Goal: Task Accomplishment & Management: Manage account settings

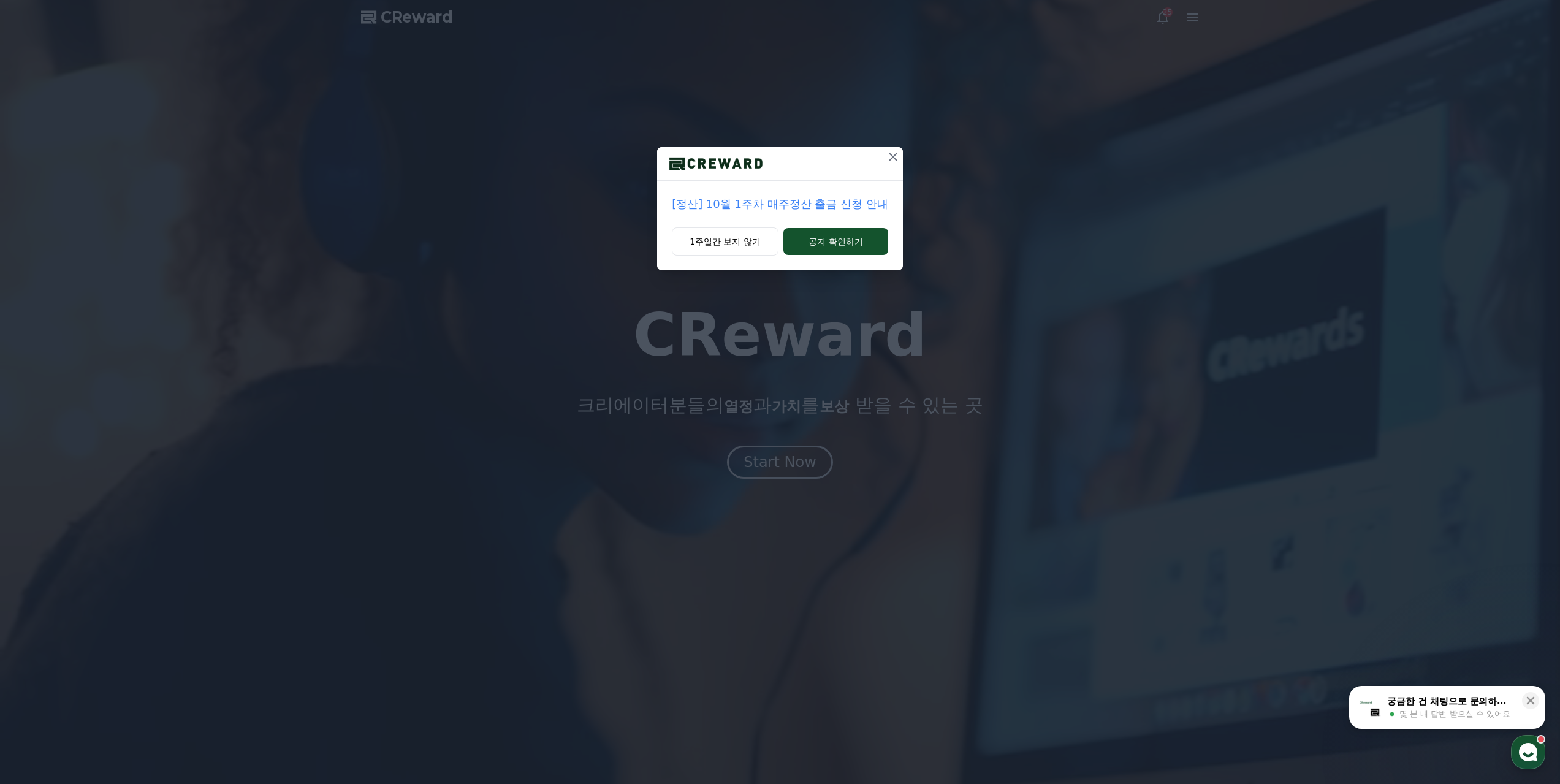
click at [803, 196] on p "[정산] 10월 1주차 매주정산 출금 신청 안내" at bounding box center [780, 204] width 217 height 17
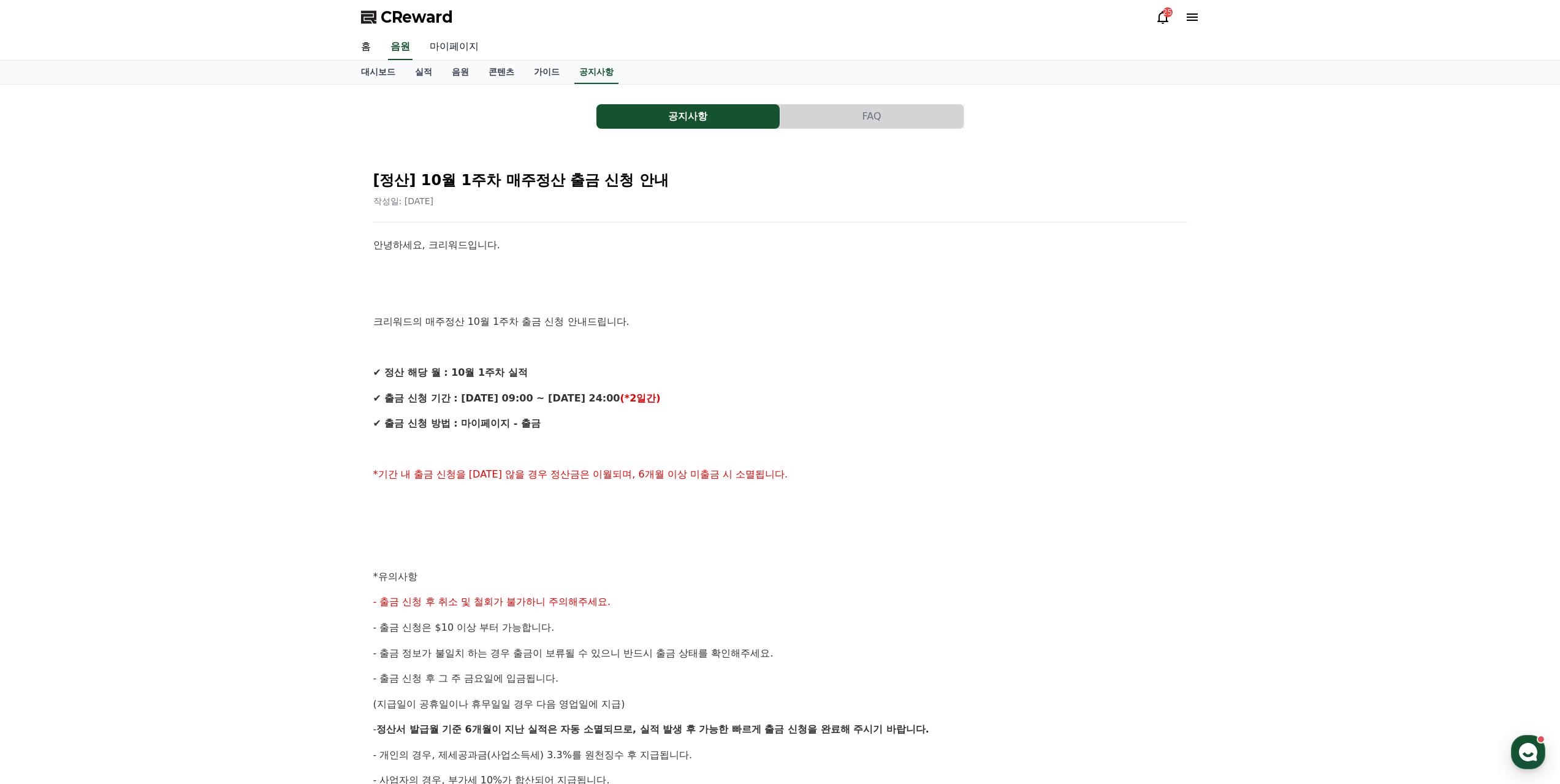
click at [445, 46] on link "마이페이지" at bounding box center [454, 47] width 68 height 26
select select "**********"
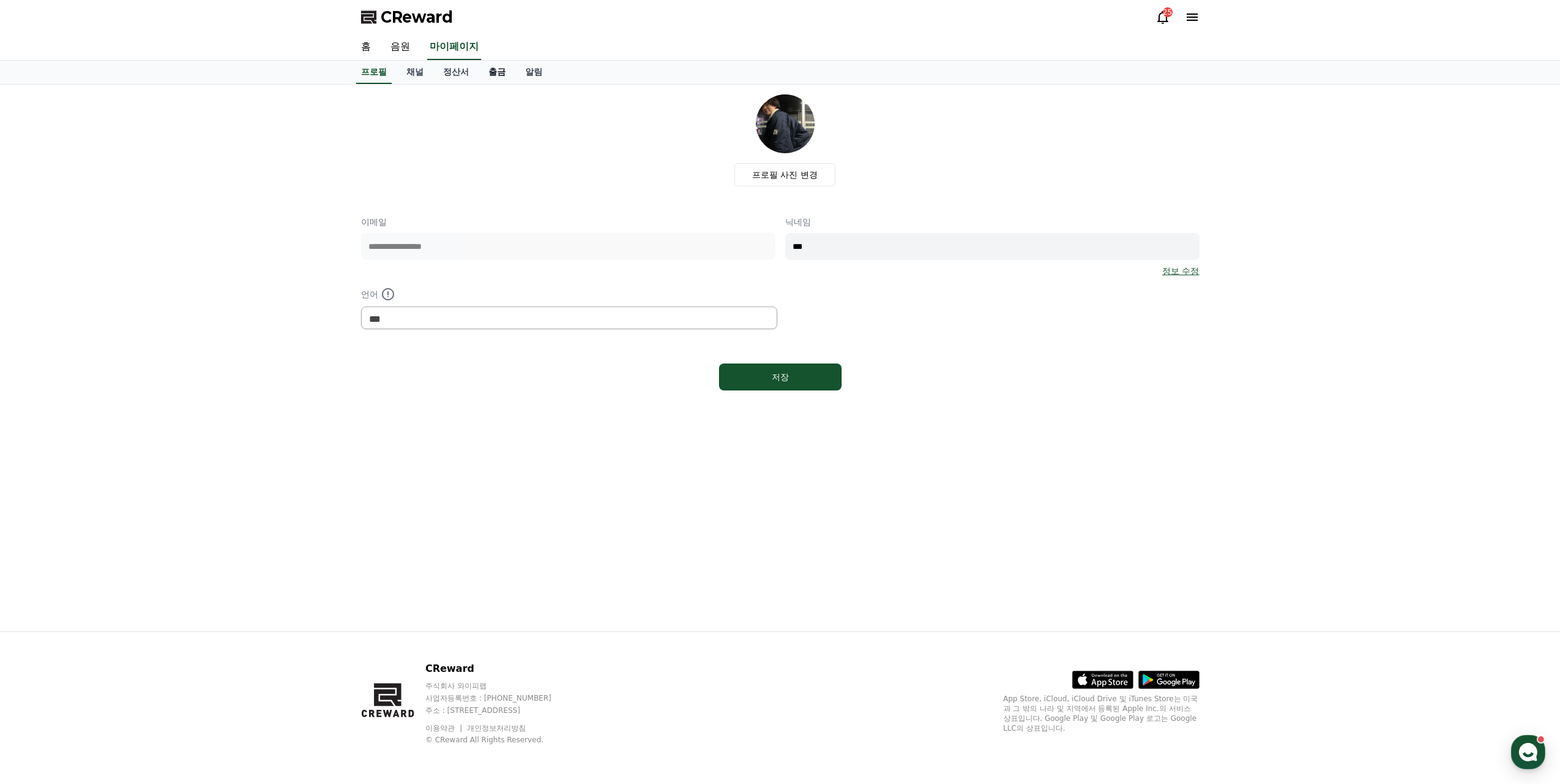
click at [479, 61] on link "출금" at bounding box center [497, 72] width 37 height 23
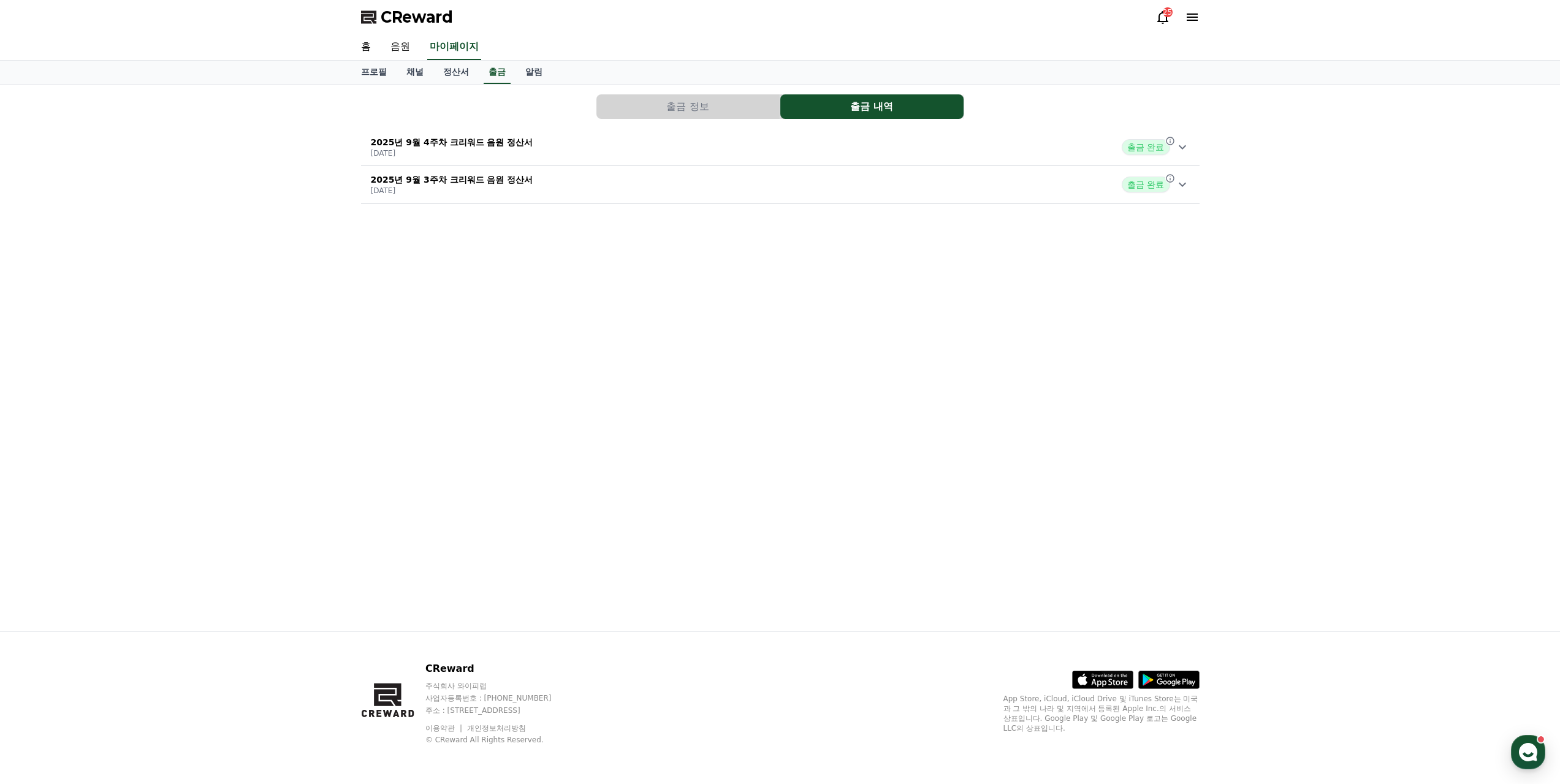
click at [632, 94] on button "출금 정보" at bounding box center [689, 106] width 184 height 25
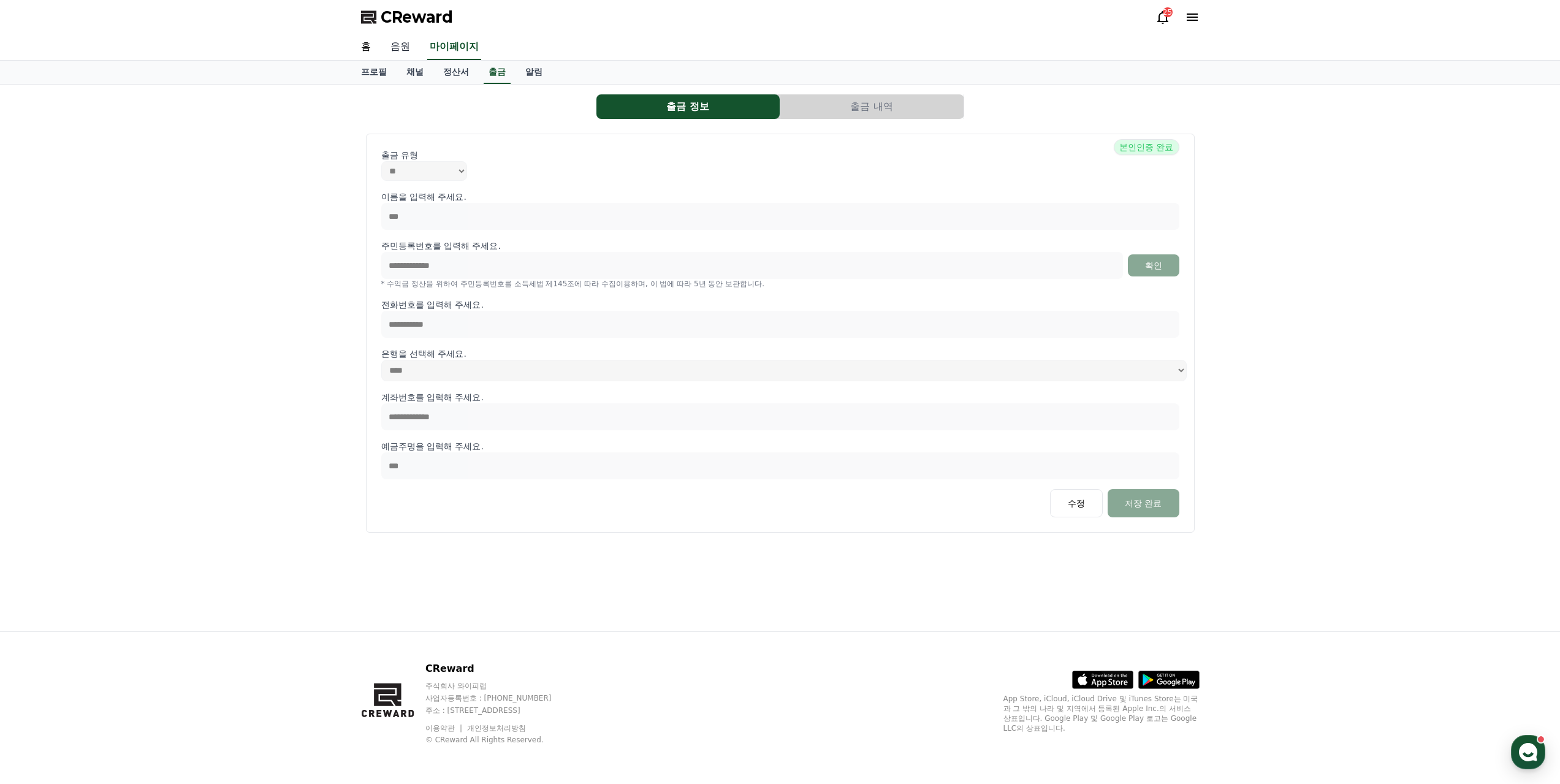
click at [395, 45] on link "음원" at bounding box center [400, 47] width 39 height 26
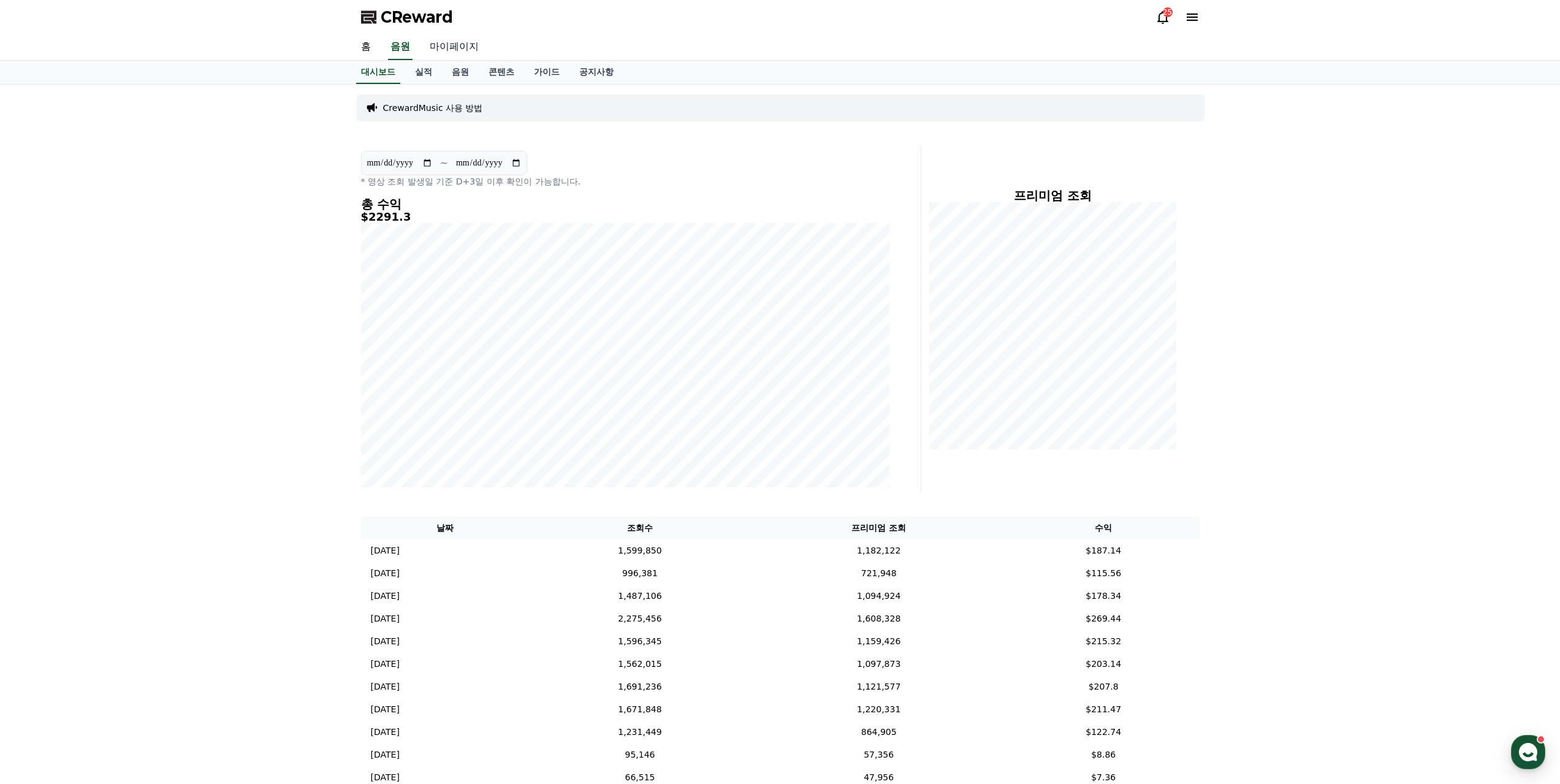
click at [442, 41] on link "마이페이지" at bounding box center [454, 47] width 68 height 26
select select "**********"
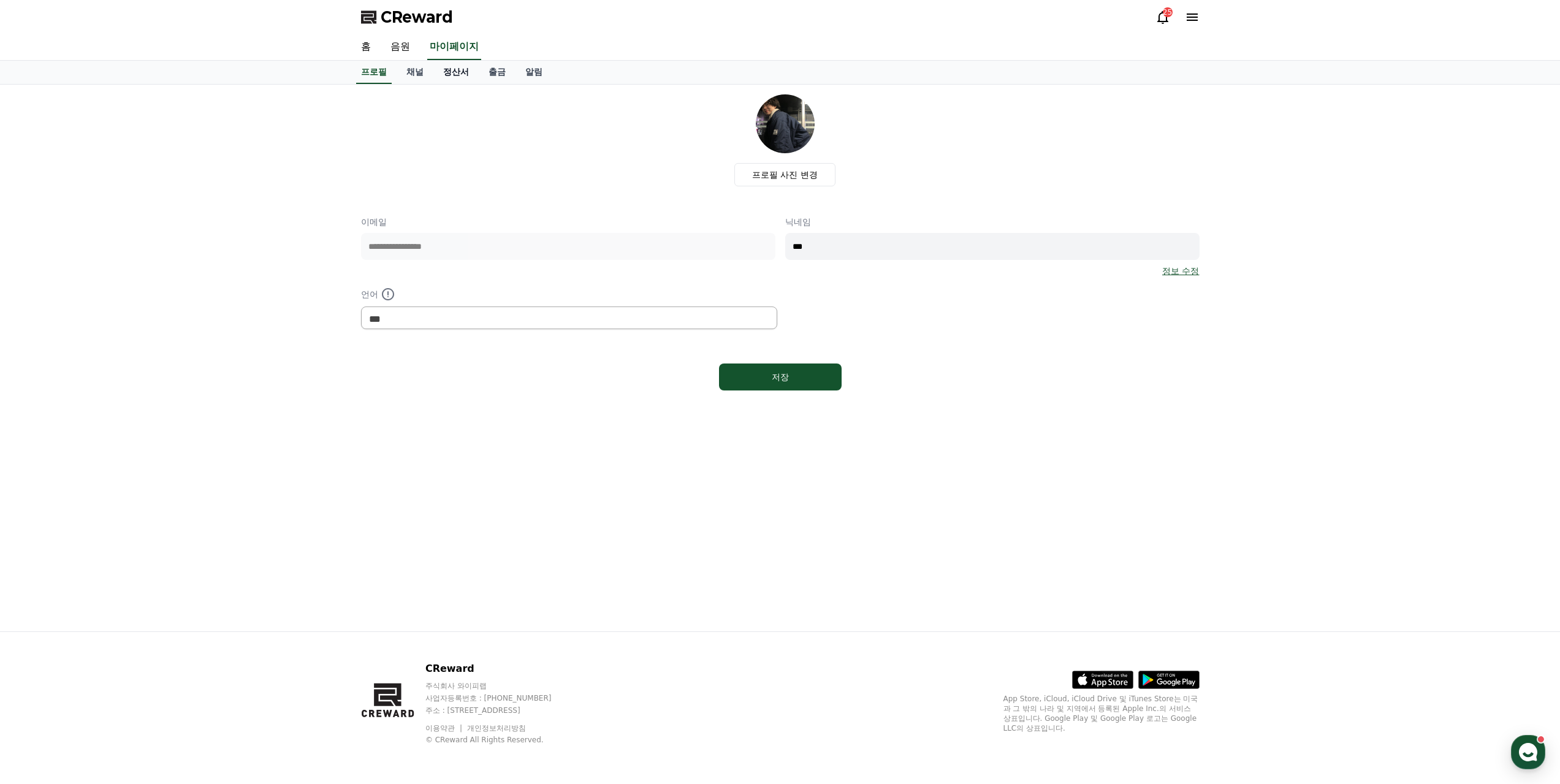
click at [437, 63] on link "정산서" at bounding box center [456, 72] width 45 height 23
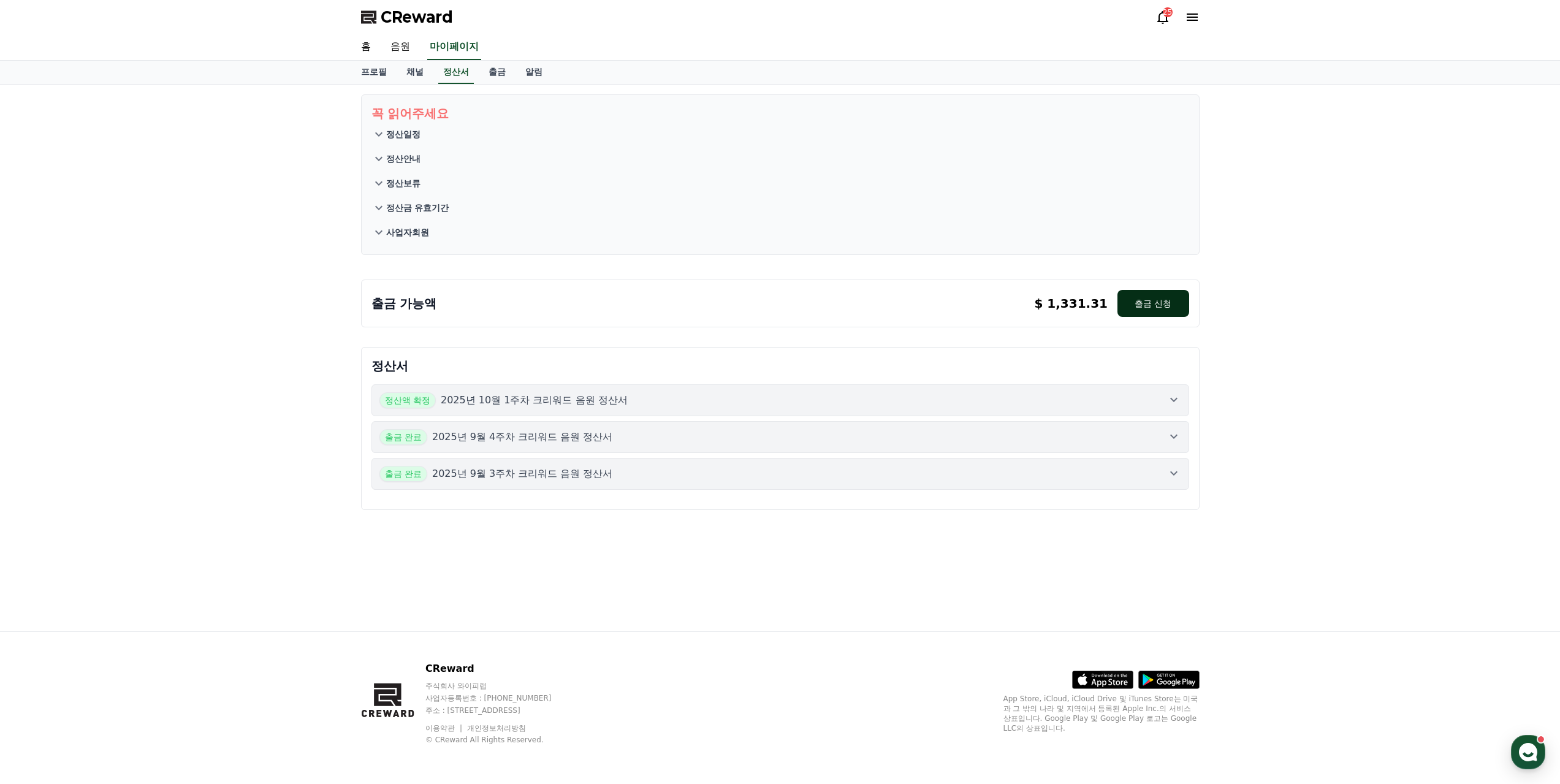
click at [1162, 290] on button "출금 신청" at bounding box center [1153, 303] width 71 height 27
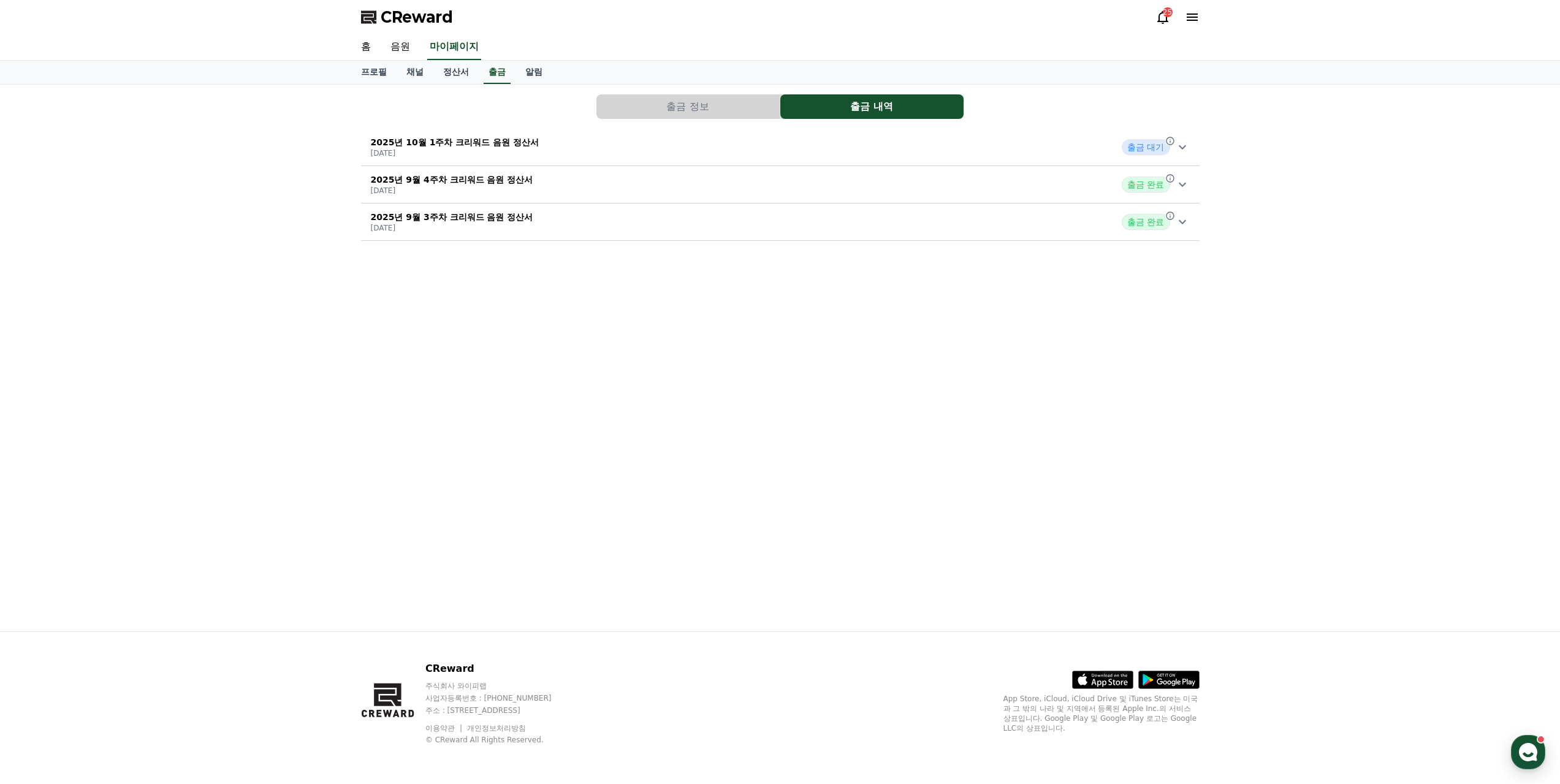
click at [1164, 20] on icon at bounding box center [1163, 17] width 11 height 13
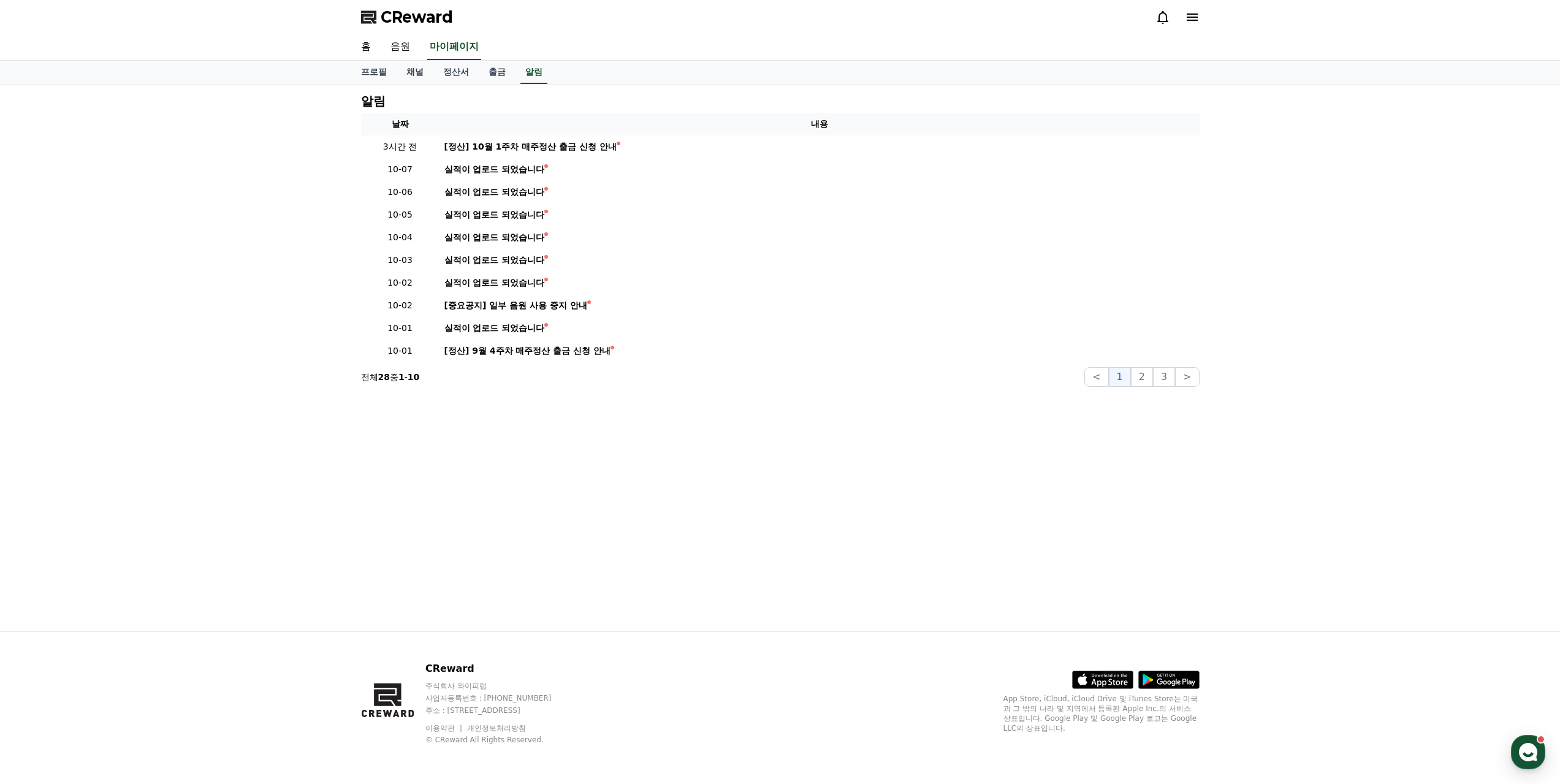
click at [1164, 20] on icon at bounding box center [1163, 17] width 11 height 13
click at [392, 14] on span "CReward" at bounding box center [417, 17] width 72 height 20
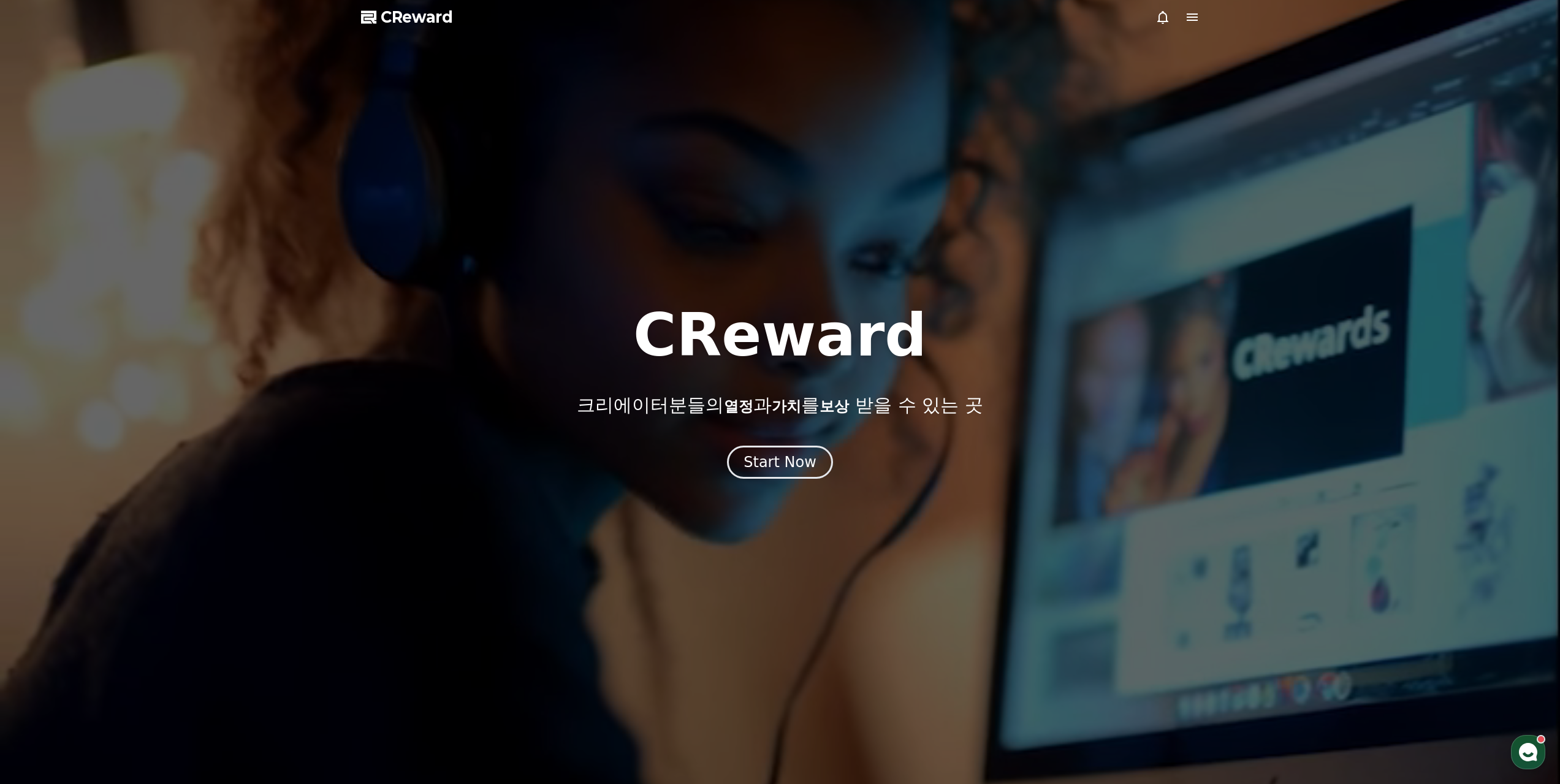
click at [427, 24] on div at bounding box center [780, 392] width 1560 height 784
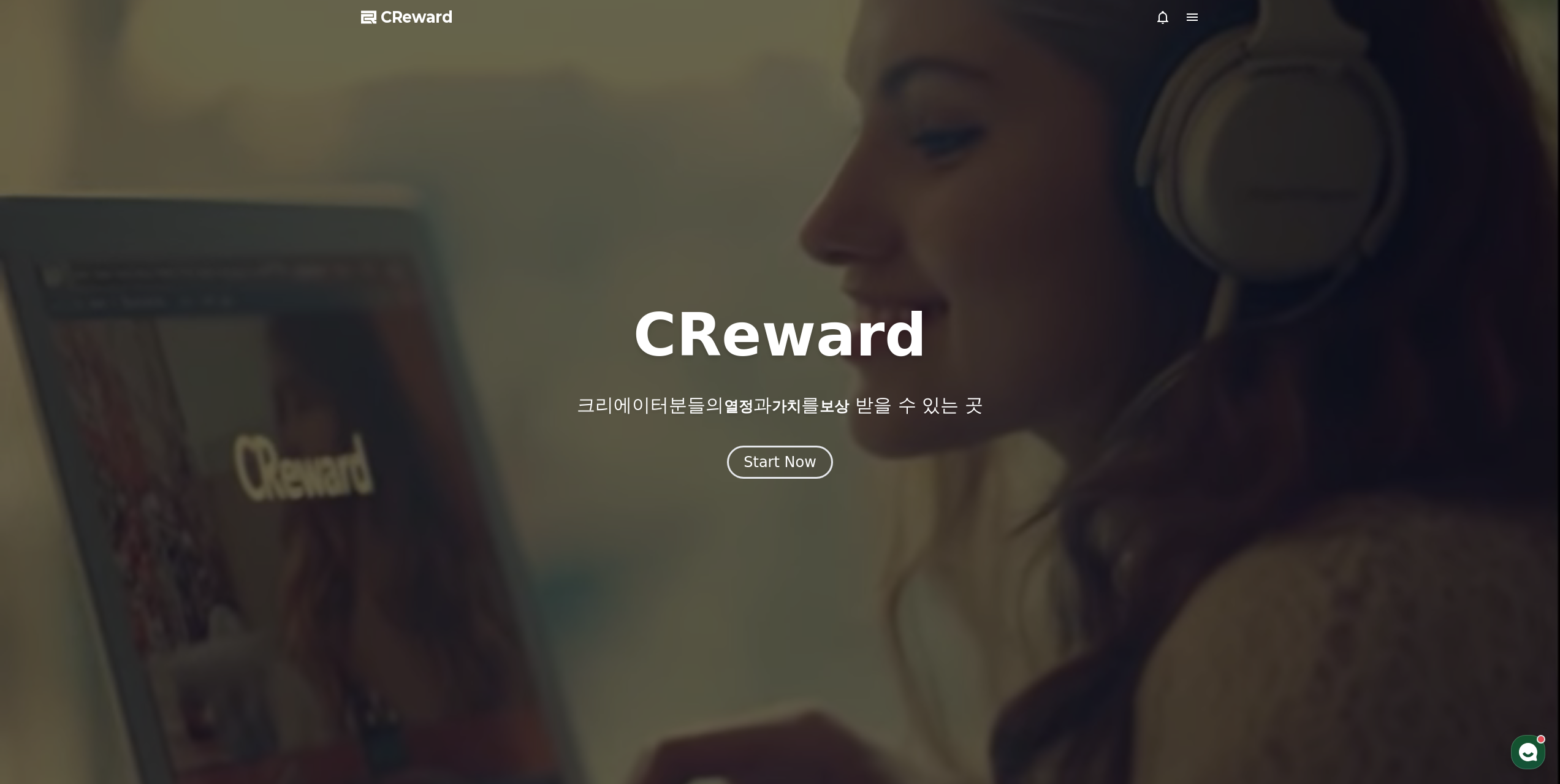
click at [427, 24] on div at bounding box center [780, 392] width 1560 height 784
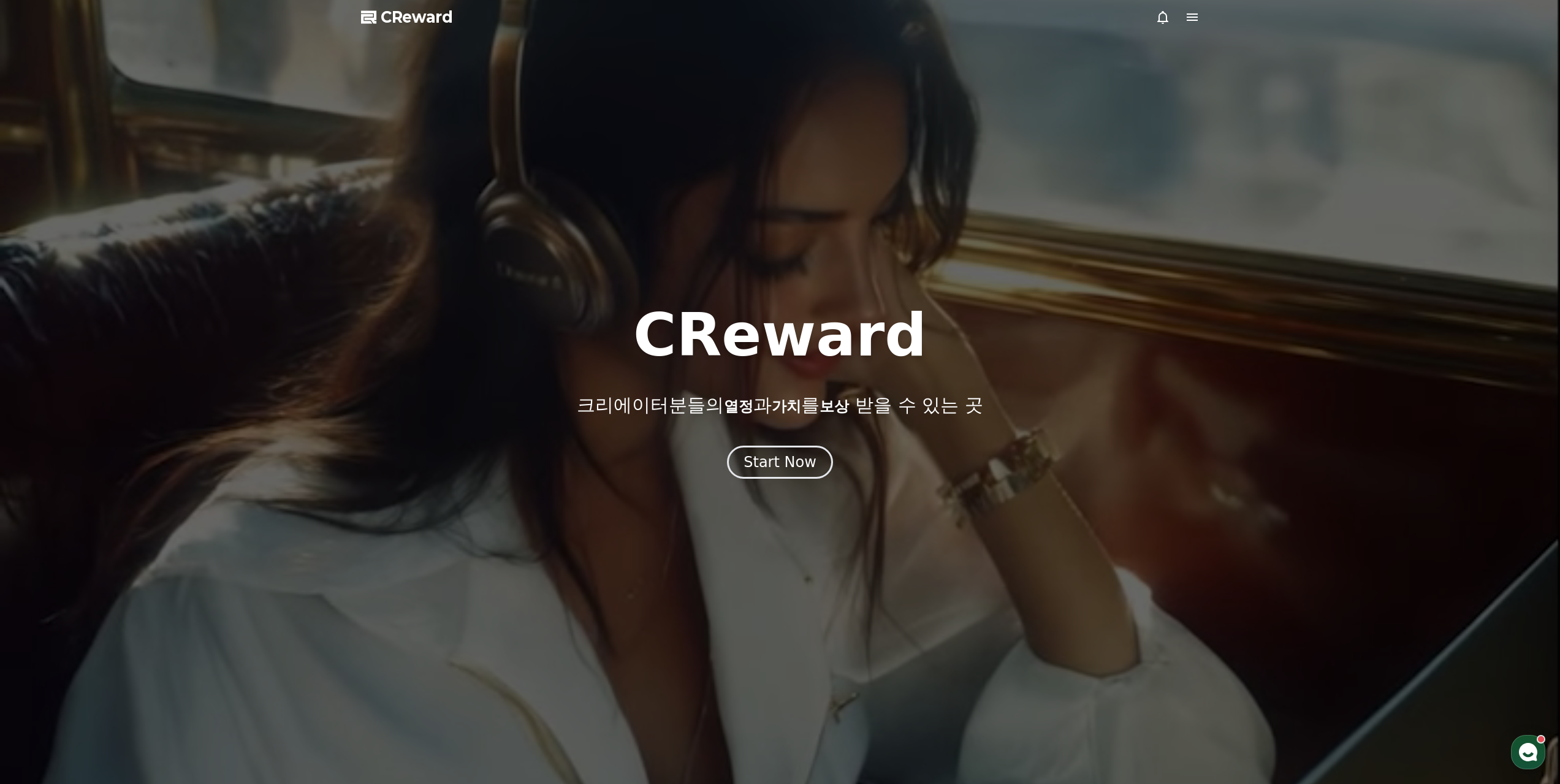
click at [425, 19] on span "CReward" at bounding box center [417, 17] width 72 height 20
